Goal: Participate in discussion: Engage in conversation with other users on a specific topic

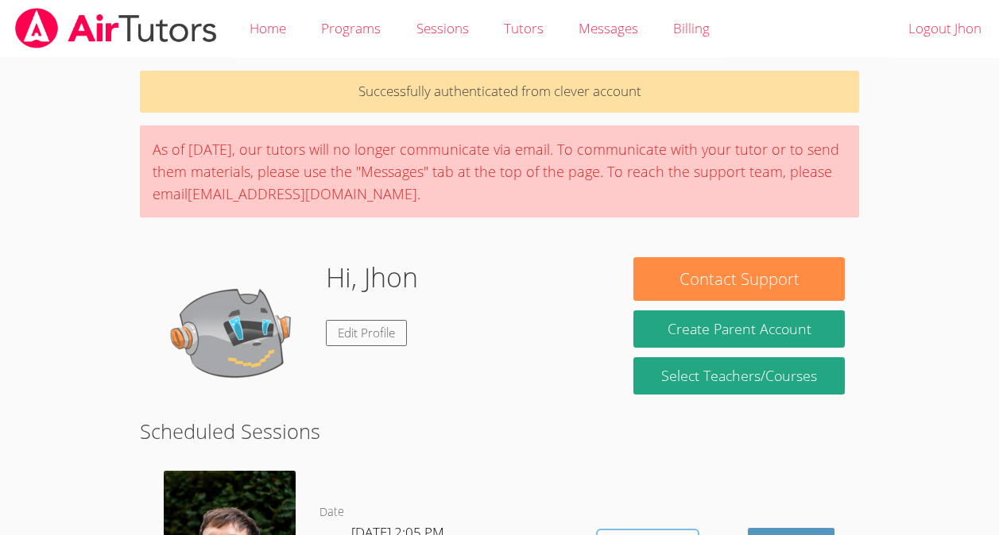
scroll to position [195, 0]
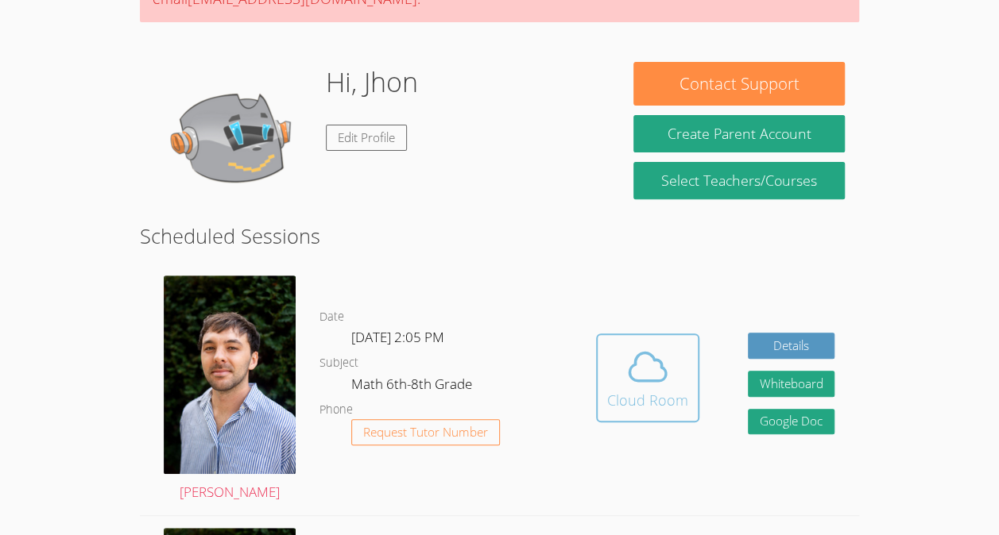
click at [657, 411] on div "Cloud Room" at bounding box center [647, 400] width 81 height 22
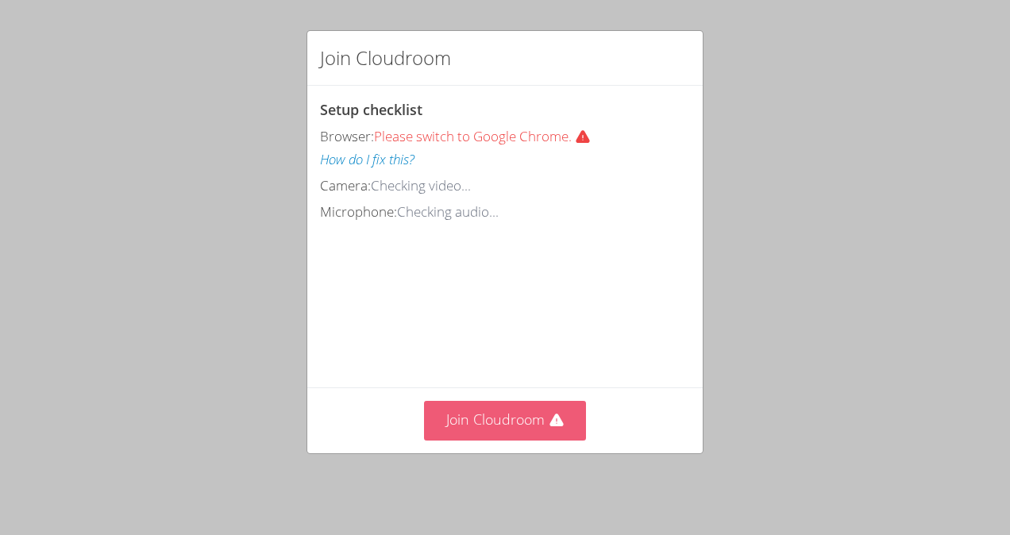
click at [523, 426] on button "Join Cloudroom" at bounding box center [505, 420] width 163 height 39
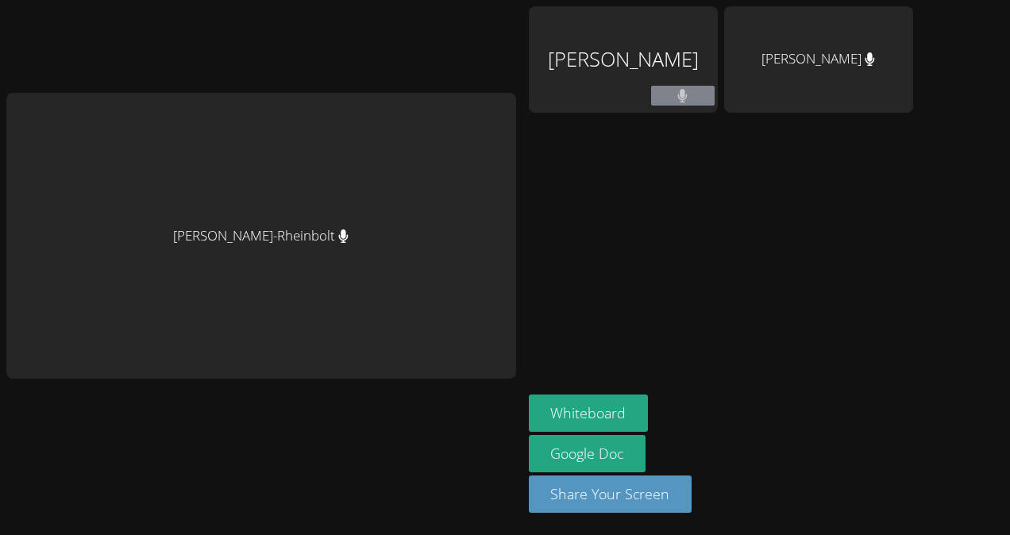
click at [715, 99] on div "[PERSON_NAME]" at bounding box center [623, 59] width 189 height 106
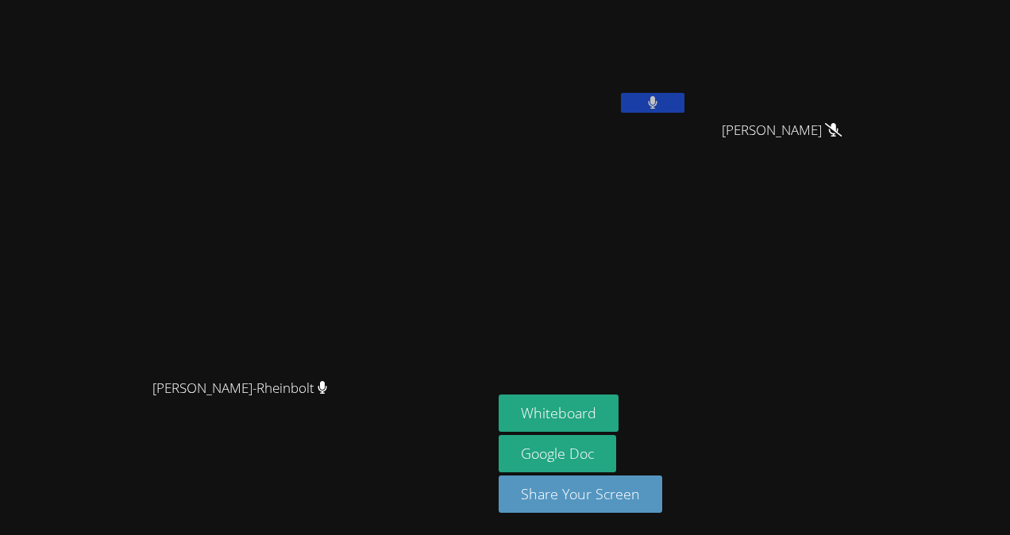
click at [685, 100] on button at bounding box center [653, 103] width 64 height 20
click at [619, 410] on button "Whiteboard" at bounding box center [559, 413] width 120 height 37
click at [685, 94] on button at bounding box center [653, 103] width 64 height 20
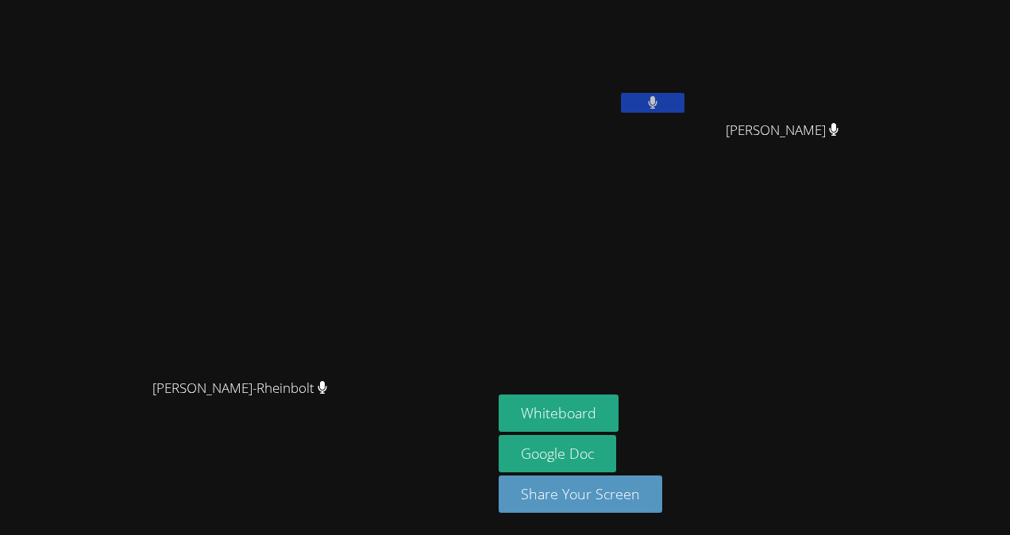
click at [685, 94] on button at bounding box center [653, 103] width 64 height 20
click at [685, 111] on button at bounding box center [653, 103] width 64 height 20
click at [685, 102] on button at bounding box center [653, 103] width 64 height 20
click at [661, 102] on icon at bounding box center [652, 103] width 17 height 14
click at [685, 102] on button at bounding box center [653, 103] width 64 height 20
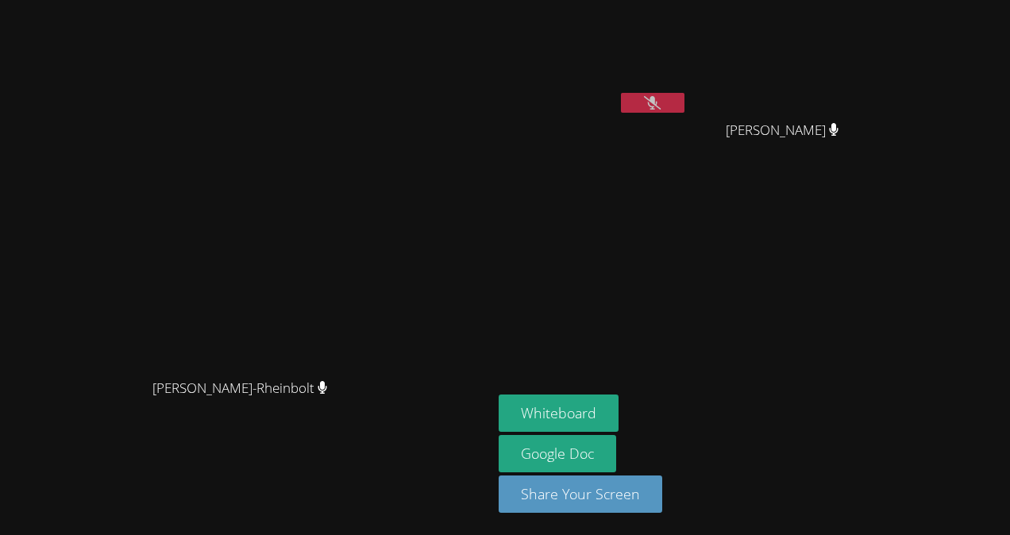
click at [661, 102] on icon at bounding box center [652, 103] width 17 height 14
click at [685, 102] on button at bounding box center [653, 103] width 64 height 20
drag, startPoint x: 766, startPoint y: 102, endPoint x: 770, endPoint y: 94, distance: 8.9
click at [685, 94] on button at bounding box center [653, 103] width 64 height 20
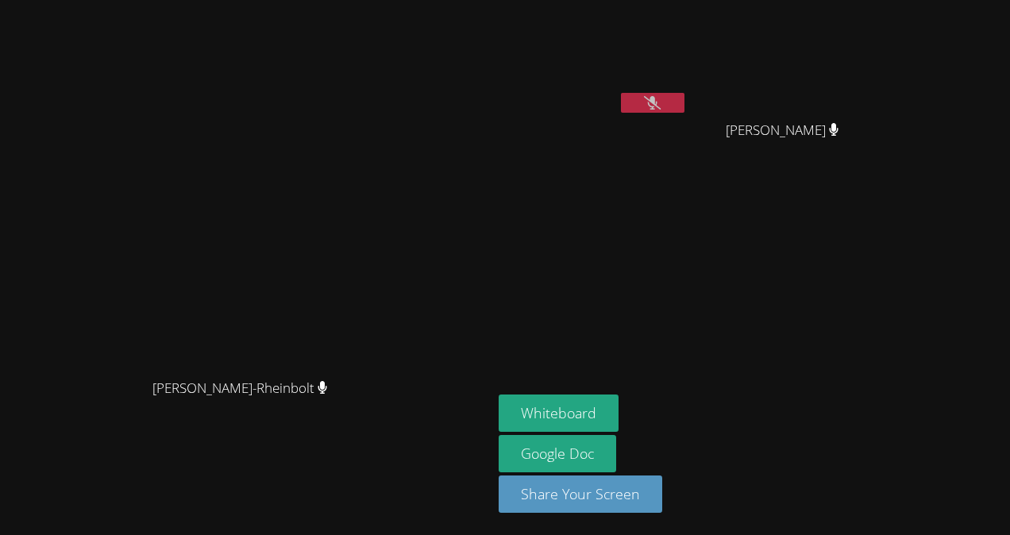
click at [685, 94] on button at bounding box center [653, 103] width 64 height 20
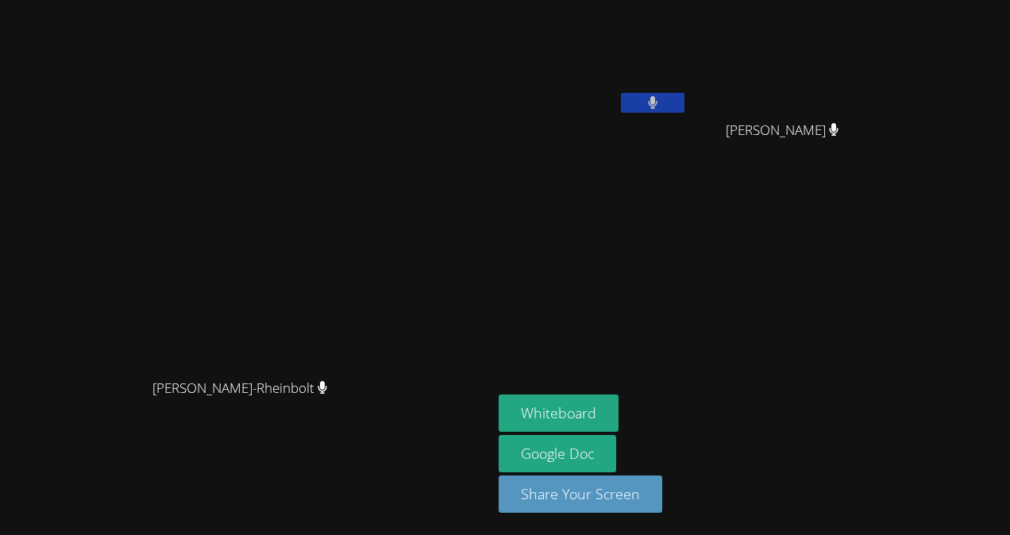
click at [685, 94] on button at bounding box center [653, 103] width 64 height 20
click at [659, 107] on icon at bounding box center [653, 103] width 10 height 14
click at [661, 97] on icon at bounding box center [652, 103] width 17 height 14
click at [685, 94] on button at bounding box center [653, 103] width 64 height 20
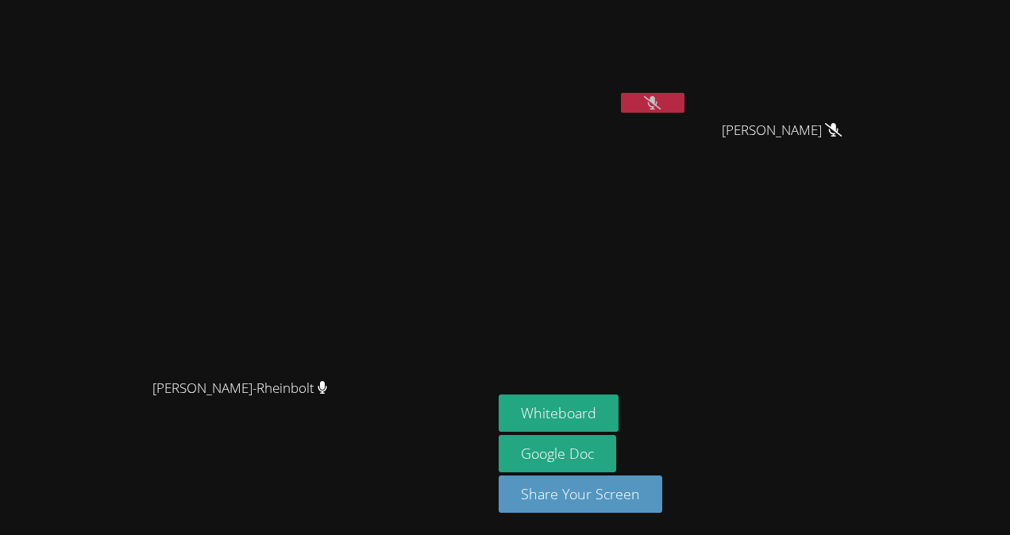
click at [661, 96] on icon at bounding box center [652, 103] width 17 height 14
click at [685, 102] on button at bounding box center [653, 103] width 64 height 20
click at [685, 107] on button at bounding box center [653, 103] width 64 height 20
click at [688, 92] on video at bounding box center [593, 59] width 189 height 106
click at [659, 105] on icon at bounding box center [653, 103] width 10 height 14
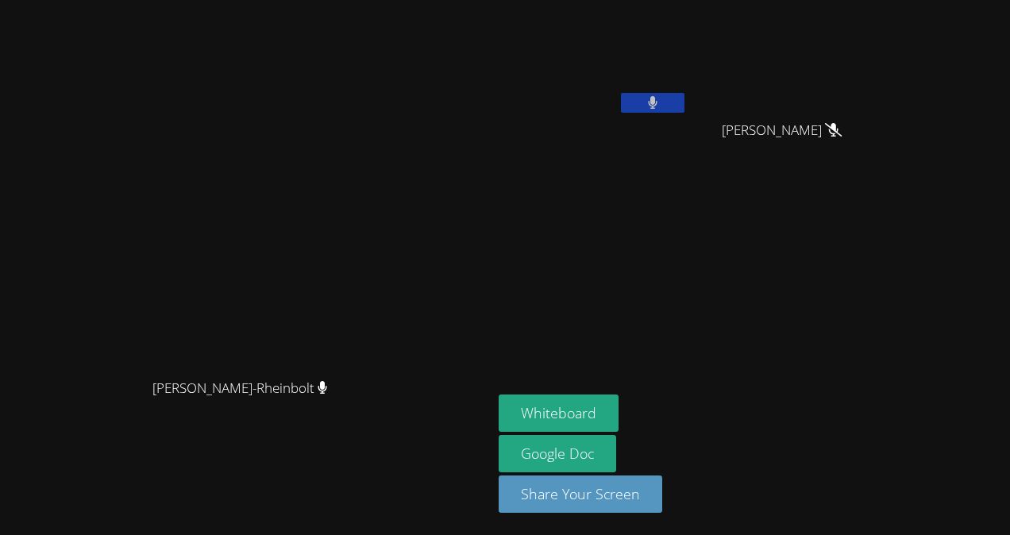
click at [685, 108] on button at bounding box center [653, 103] width 64 height 20
click at [688, 126] on div "Jhon Reis-Costa" at bounding box center [593, 91] width 189 height 170
click at [688, 91] on video at bounding box center [593, 59] width 189 height 106
click at [685, 100] on button at bounding box center [653, 103] width 64 height 20
click at [685, 110] on button at bounding box center [653, 103] width 64 height 20
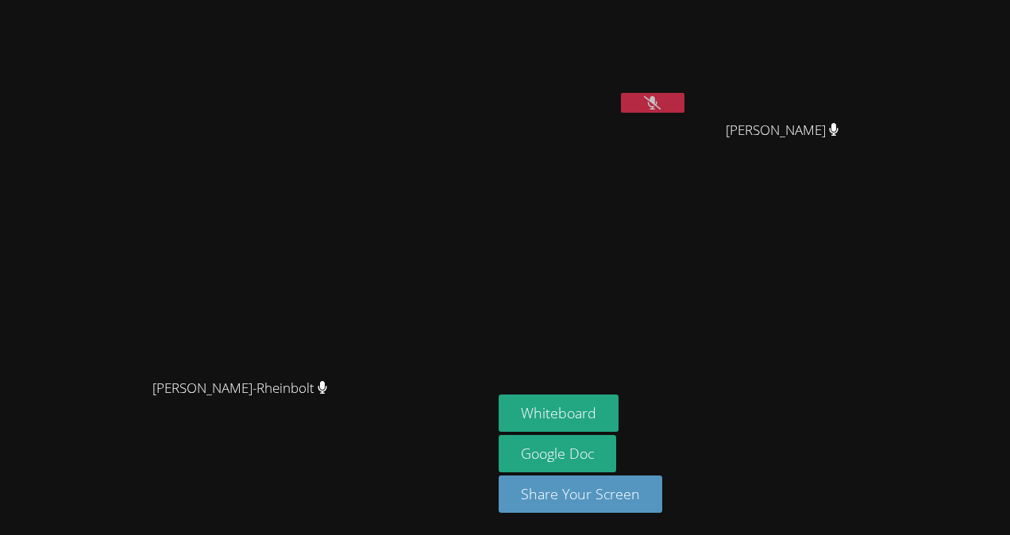
click at [685, 110] on button at bounding box center [653, 103] width 64 height 20
click at [685, 107] on button at bounding box center [653, 103] width 64 height 20
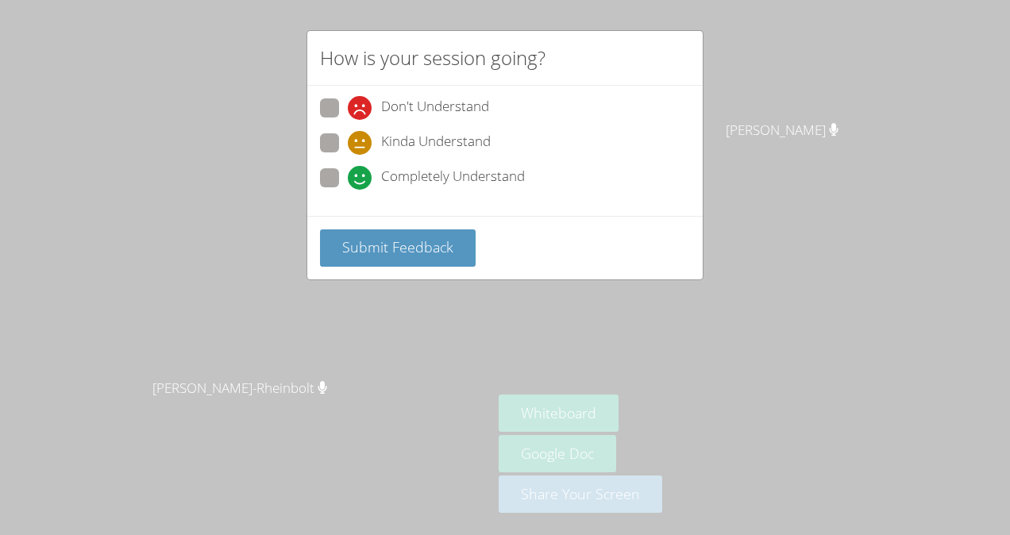
click at [348, 190] on span at bounding box center [348, 190] width 0 height 0
click at [348, 182] on input "Completely Understand" at bounding box center [355, 175] width 14 height 14
radio input "true"
click at [330, 261] on button "Submit Feedback" at bounding box center [398, 248] width 156 height 37
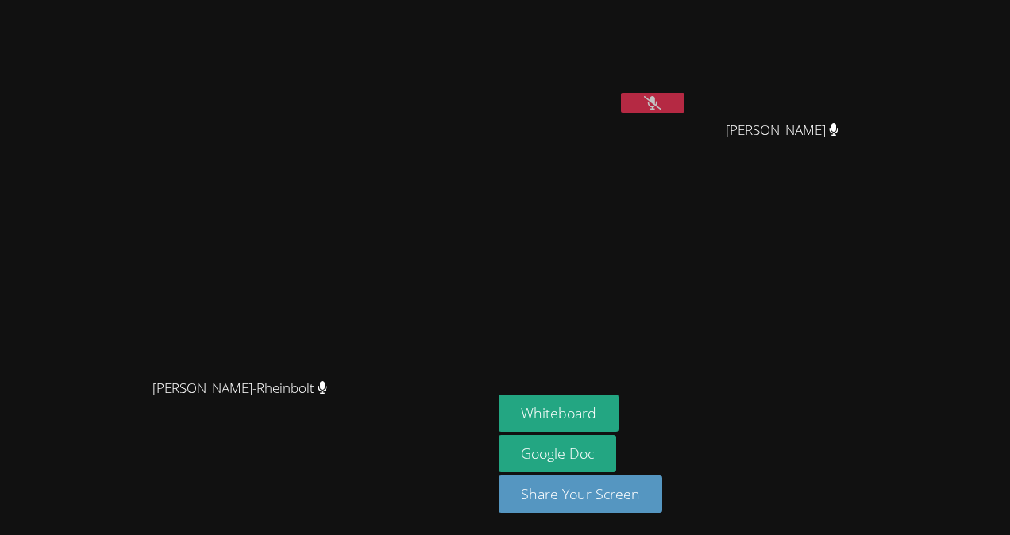
click at [680, 110] on button at bounding box center [653, 103] width 64 height 20
click at [685, 102] on button at bounding box center [653, 103] width 64 height 20
click at [699, 104] on div "Jhon Reis-Costa David Silva Fernandes David Silva Fernandes" at bounding box center [691, 91] width 384 height 170
drag, startPoint x: 681, startPoint y: 102, endPoint x: 686, endPoint y: 119, distance: 18.1
click at [686, 119] on div "Jhon Reis-Costa" at bounding box center [593, 91] width 189 height 170
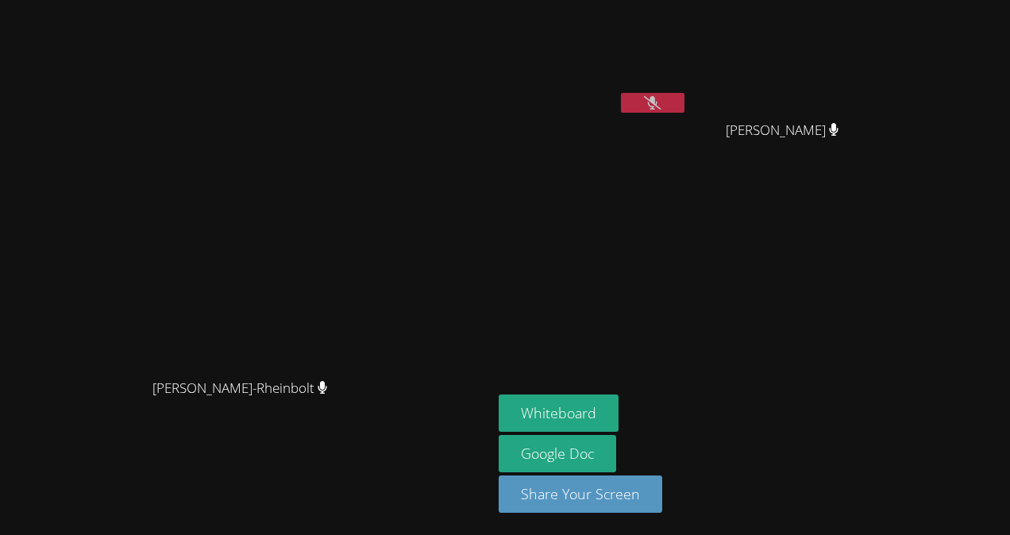
click at [661, 106] on icon at bounding box center [652, 103] width 17 height 14
click at [664, 106] on button at bounding box center [653, 103] width 64 height 20
click at [685, 102] on button at bounding box center [653, 103] width 64 height 20
